Goal: Complete application form: Complete application form

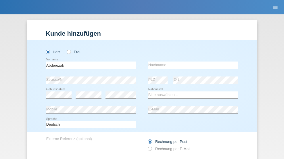
type input "Abderezak"
click at [191, 62] on input "text" at bounding box center [193, 65] width 91 height 7
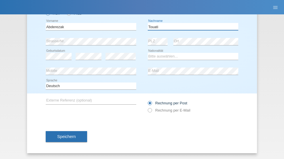
type input "Touati"
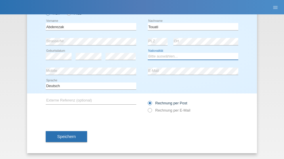
select select "CH"
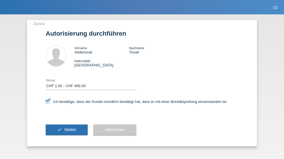
select select "1"
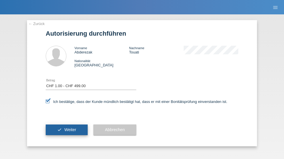
click at [67, 130] on span "Weiter" at bounding box center [70, 130] width 12 height 5
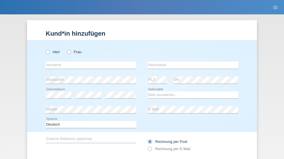
radio input "true"
click at [89, 62] on input "text" at bounding box center [91, 65] width 91 height 7
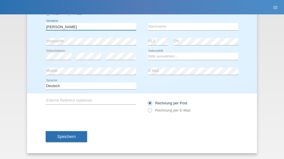
type input "[PERSON_NAME]"
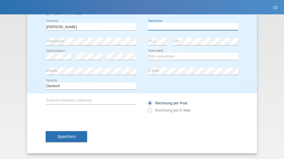
click at [191, 26] on input "text" at bounding box center [193, 26] width 91 height 7
type input "Mohammadi"
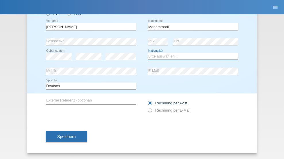
select select "CH"
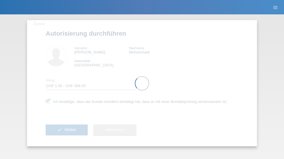
select select "1"
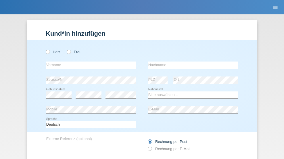
radio input "true"
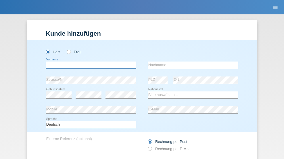
click at [89, 62] on input "text" at bounding box center [91, 65] width 91 height 7
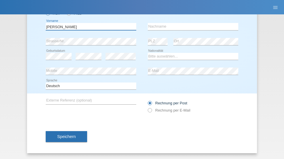
type input "[PERSON_NAME]"
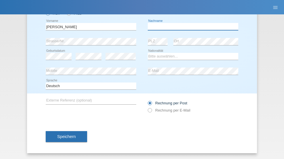
click at [191, 26] on input "text" at bounding box center [193, 26] width 91 height 7
type input "[PERSON_NAME]"
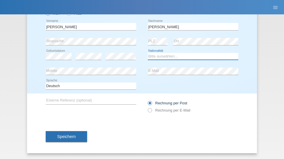
select select "IT"
select select "C"
select select "22"
select select "02"
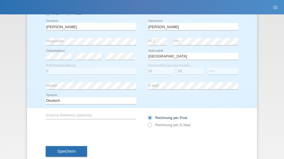
select select "2019"
